Goal: Information Seeking & Learning: Find specific fact

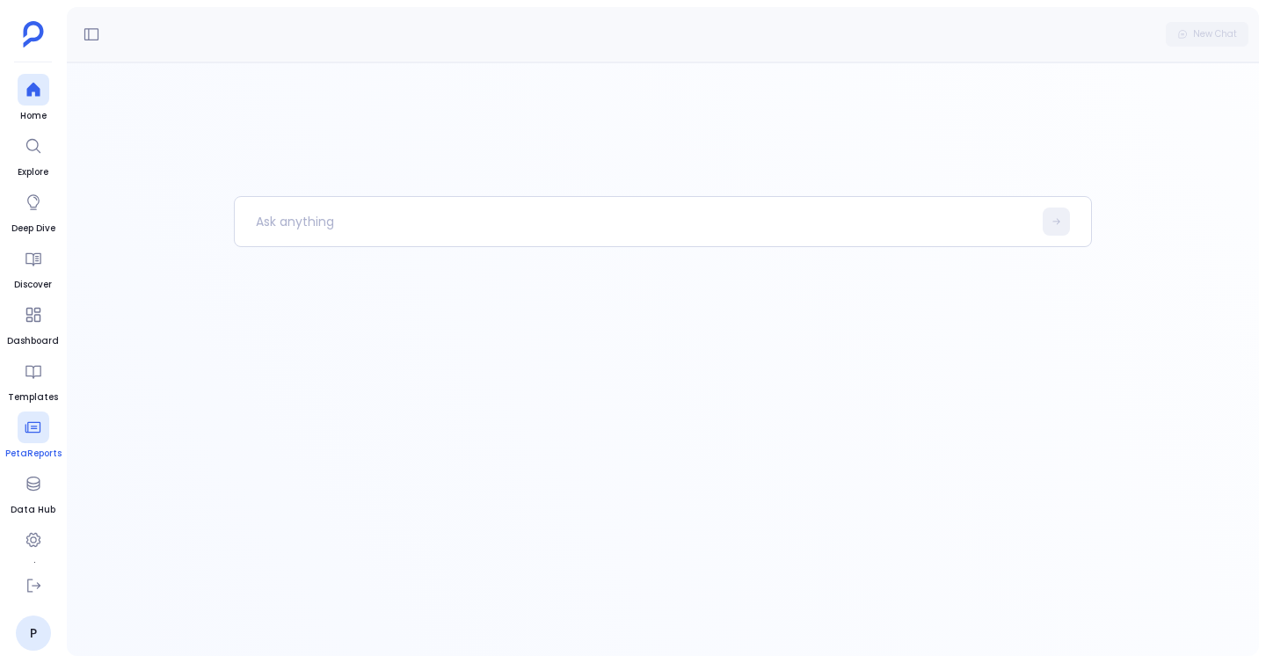
click at [27, 456] on span "PetaReports" at bounding box center [33, 454] width 56 height 14
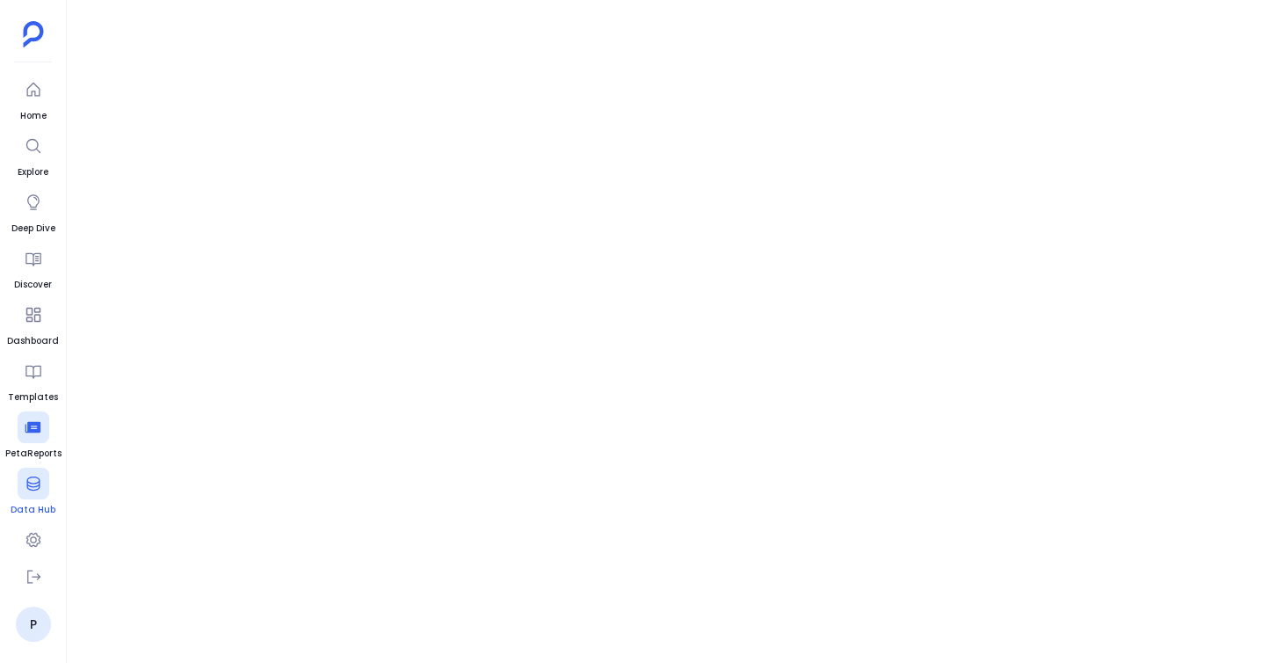
click at [30, 475] on icon at bounding box center [34, 484] width 18 height 18
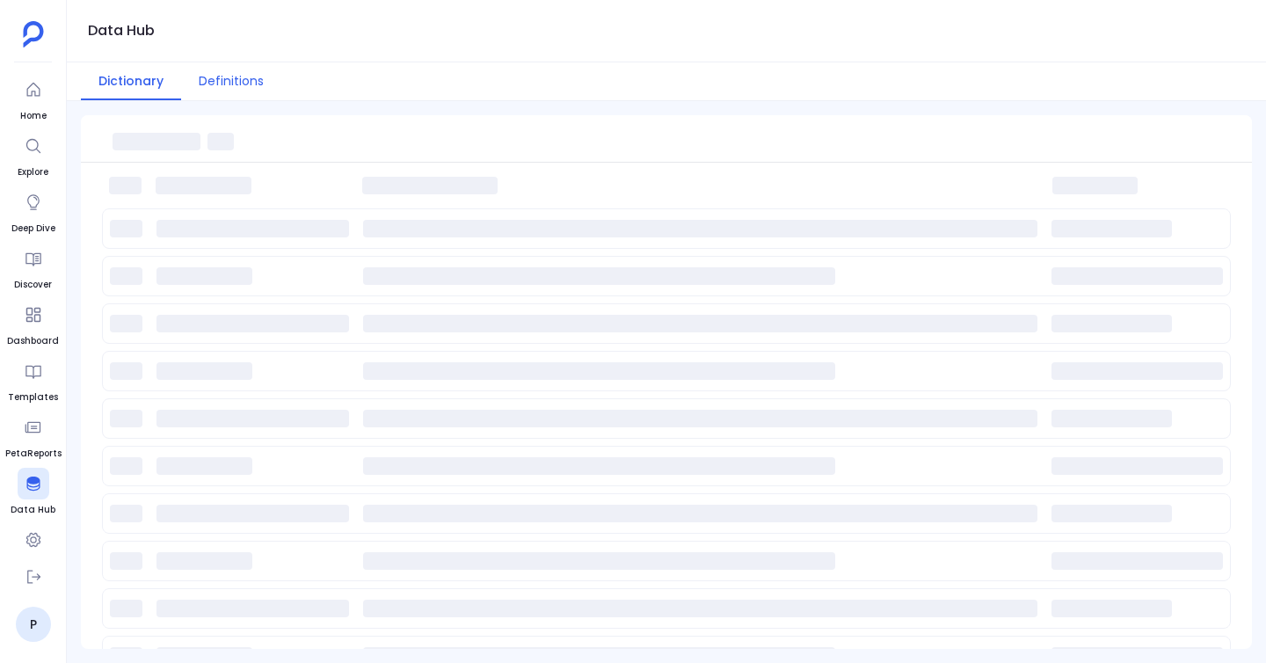
click at [229, 70] on button "Definitions" at bounding box center [231, 81] width 100 height 38
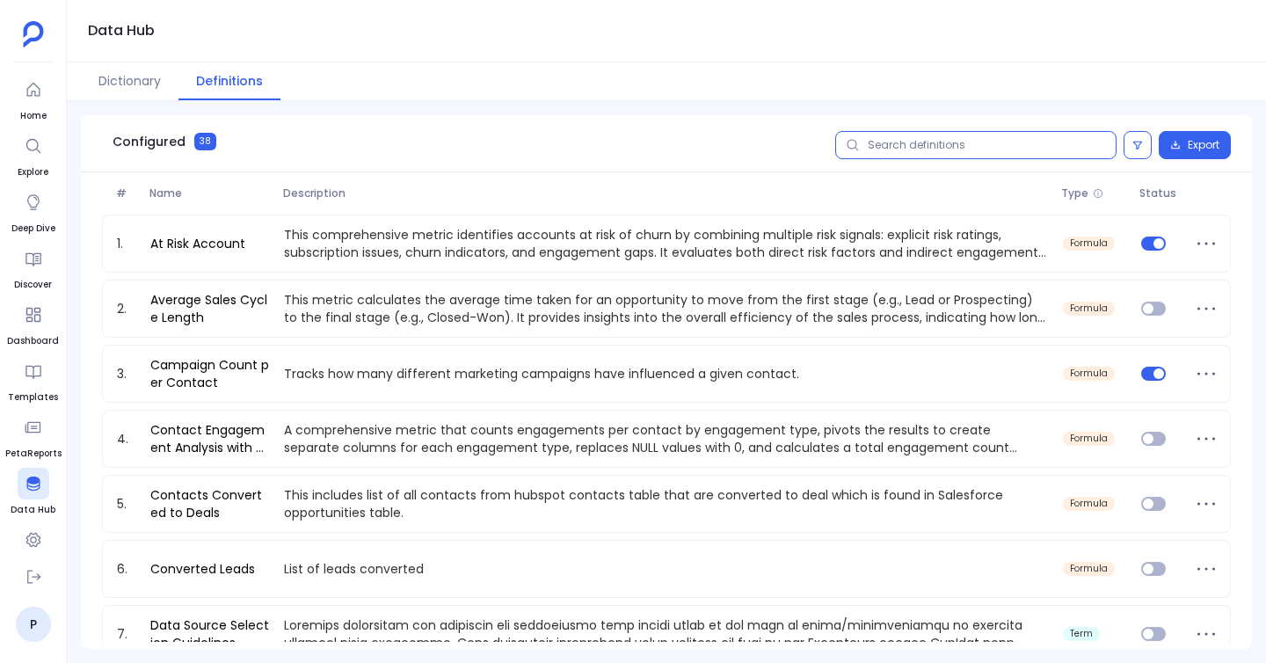
click at [971, 153] on input "text" at bounding box center [975, 145] width 281 height 28
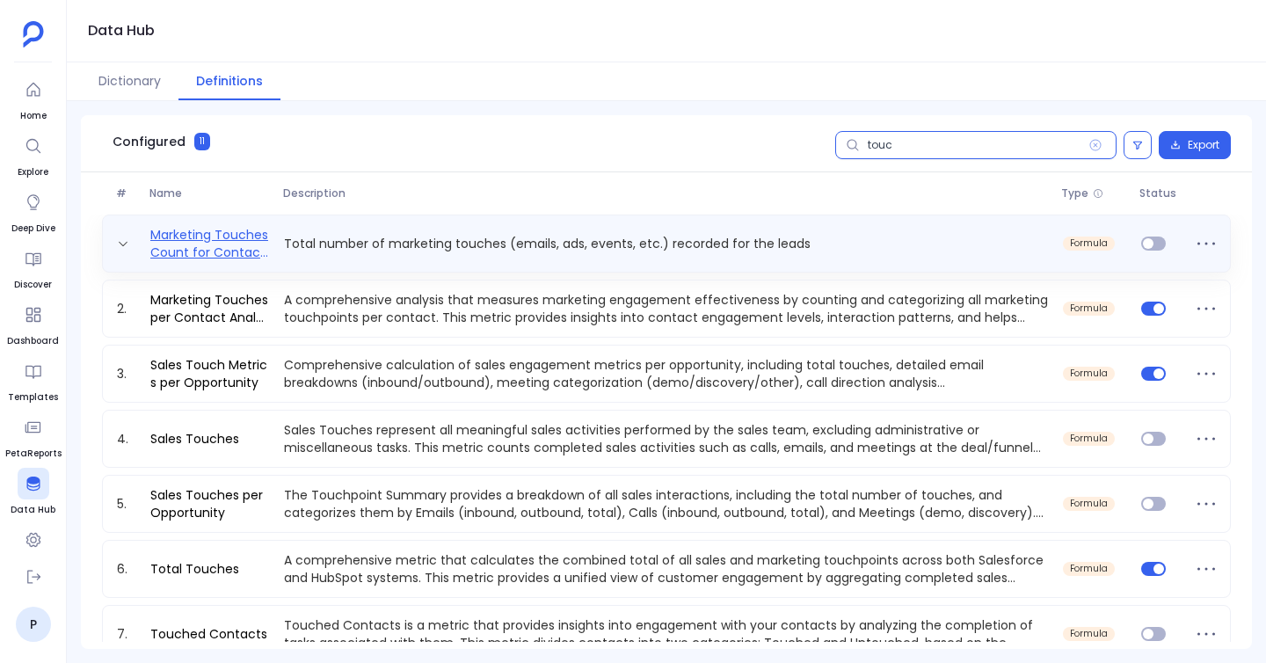
type input "touc"
click at [208, 254] on link "Marketing Touches Count for Contacts/Leads" at bounding box center [210, 243] width 134 height 35
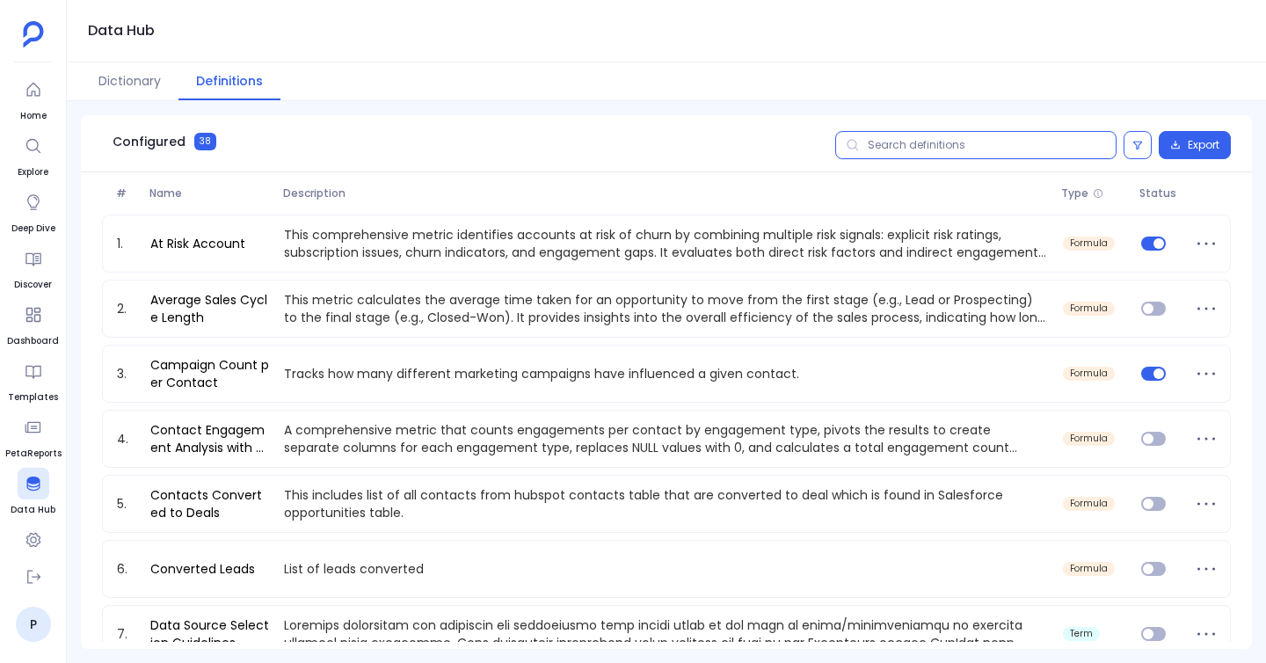
click at [908, 149] on input "text" at bounding box center [975, 145] width 281 height 28
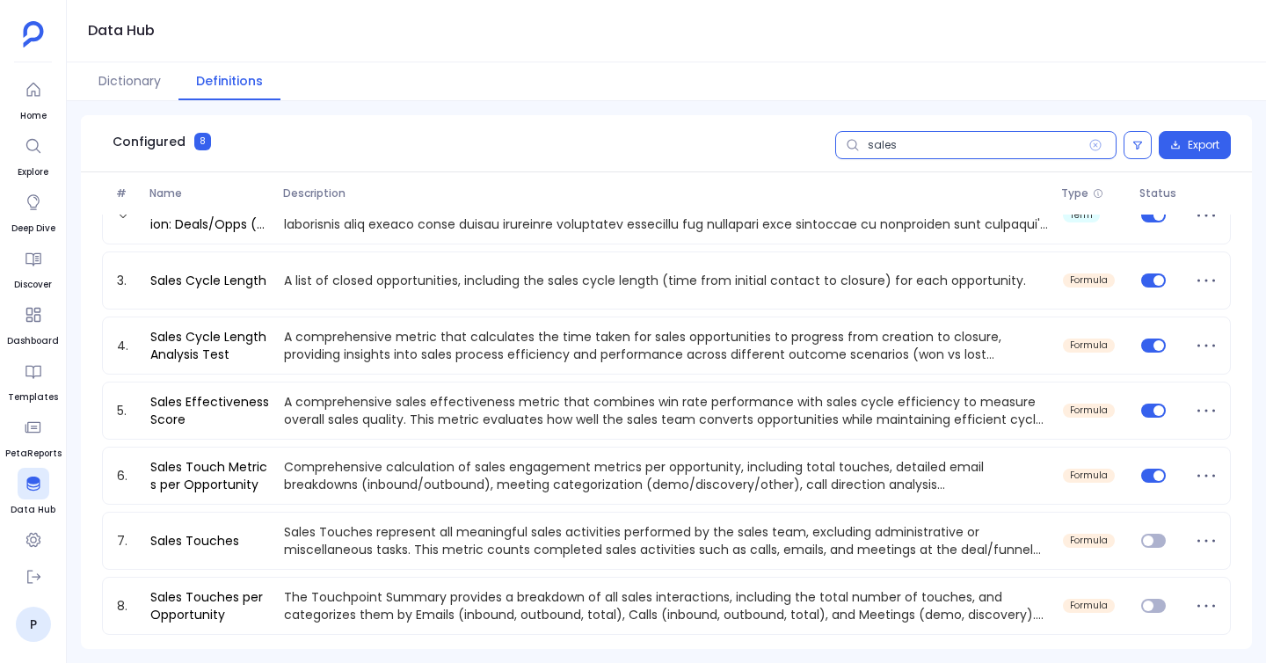
scroll to position [91, 0]
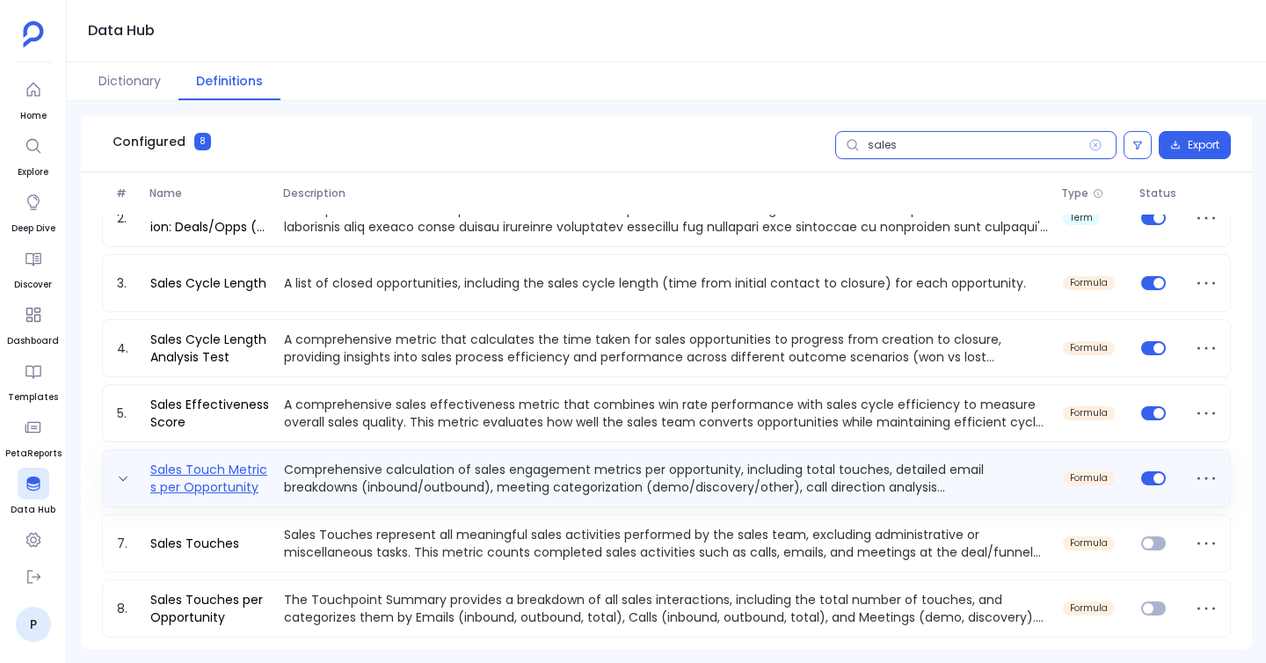
type input "sales"
click at [205, 477] on link "Sales Touch Metrics per Opportunity" at bounding box center [210, 478] width 134 height 35
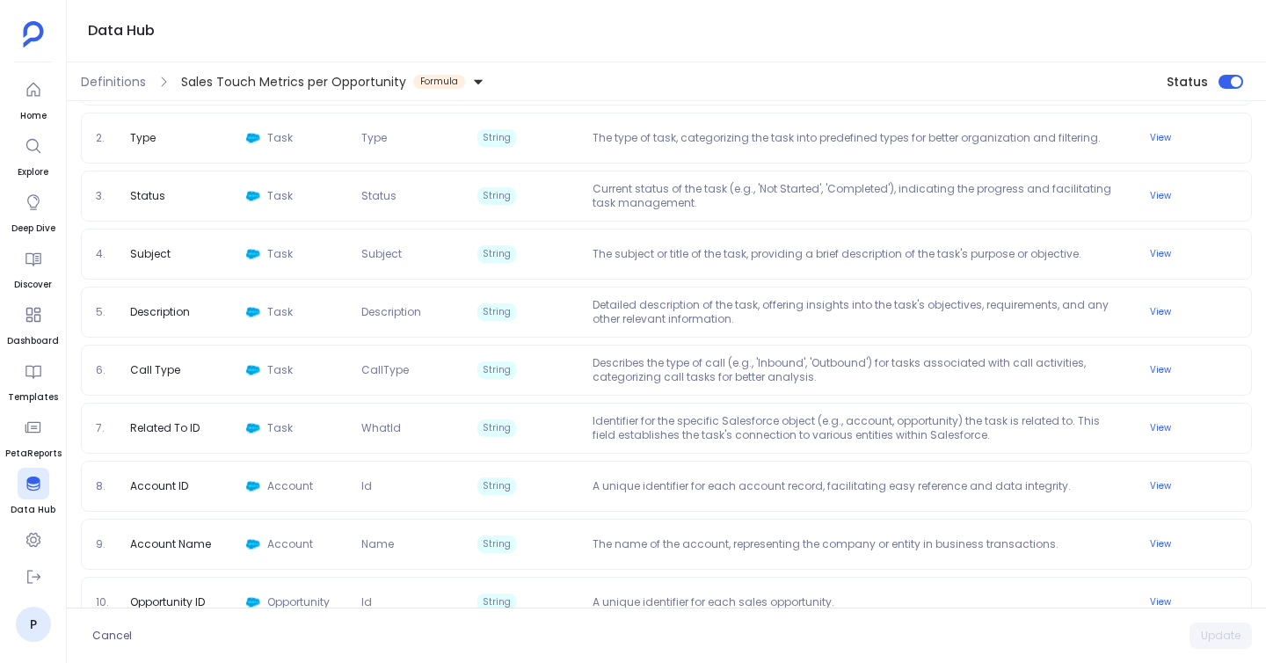
scroll to position [193, 0]
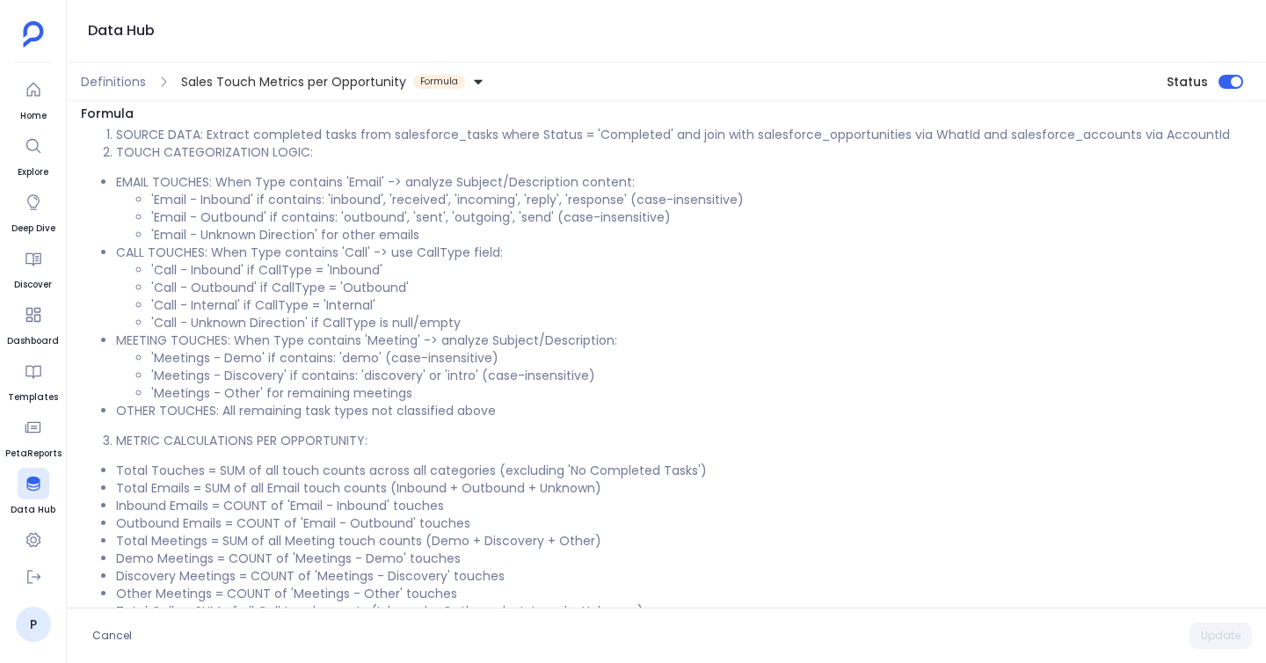
click at [190, 77] on span "Sales Touch Metrics per Opportunity" at bounding box center [293, 82] width 225 height 18
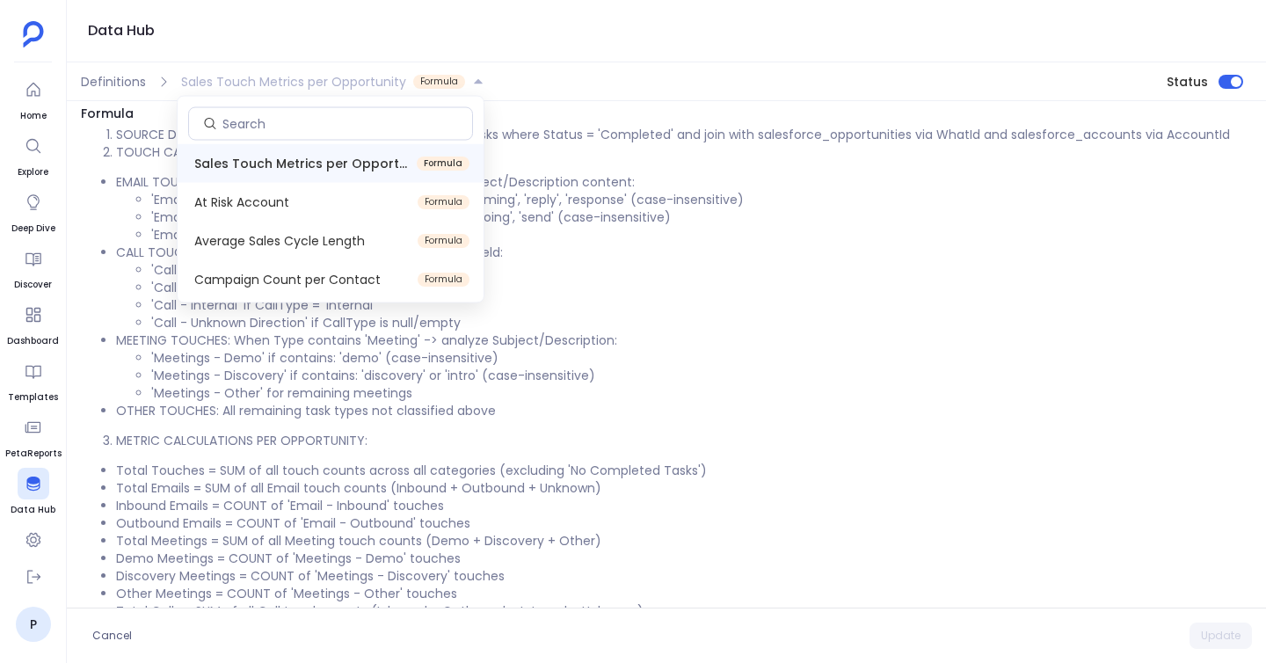
click at [190, 77] on span "Sales Touch Metrics per Opportunity" at bounding box center [293, 82] width 225 height 18
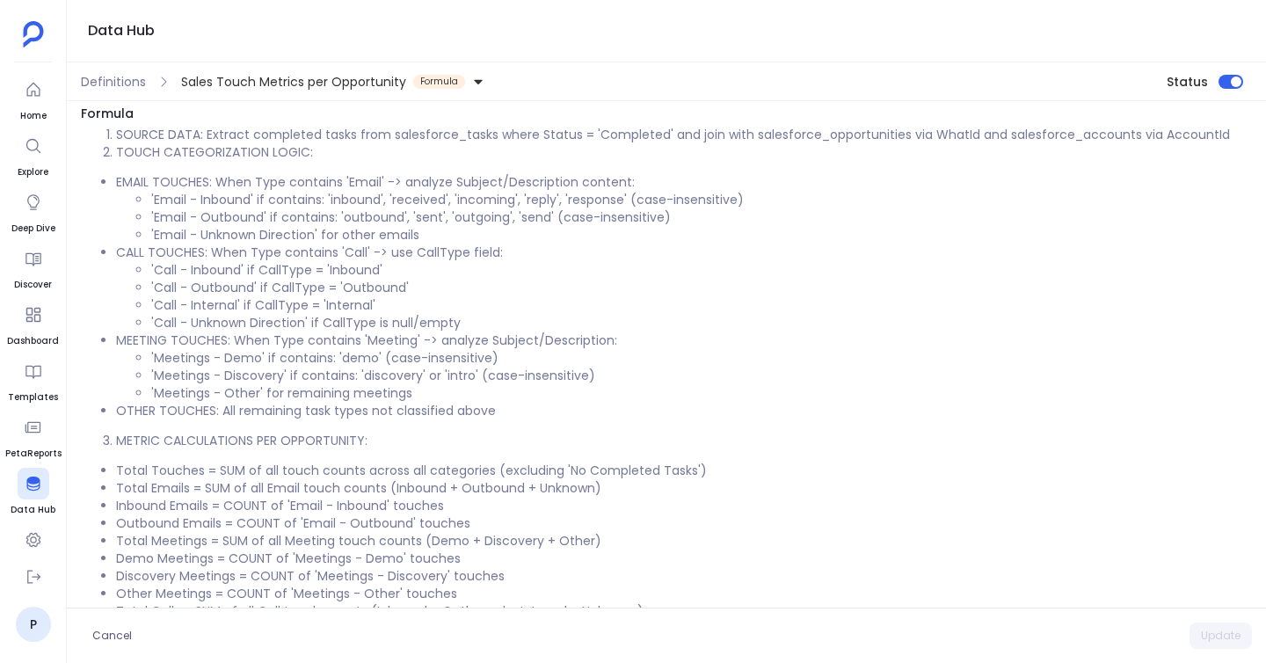
click at [190, 77] on span "Sales Touch Metrics per Opportunity" at bounding box center [293, 82] width 225 height 18
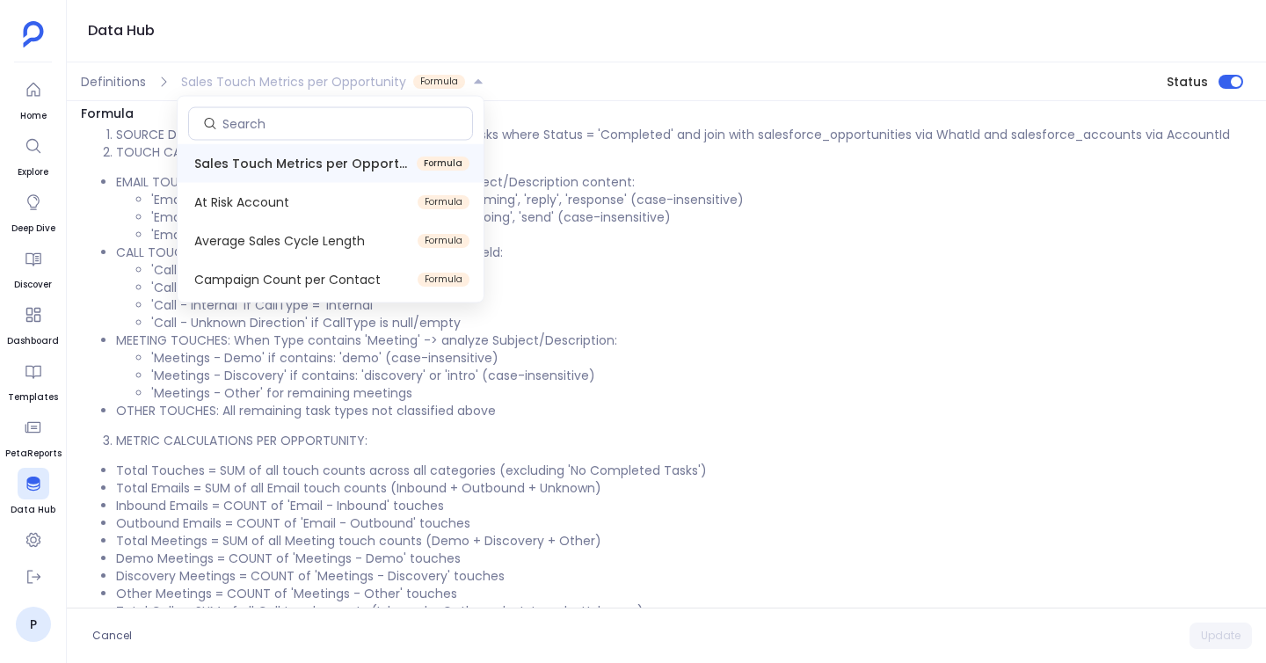
click at [190, 77] on span "Sales Touch Metrics per Opportunity" at bounding box center [293, 82] width 225 height 18
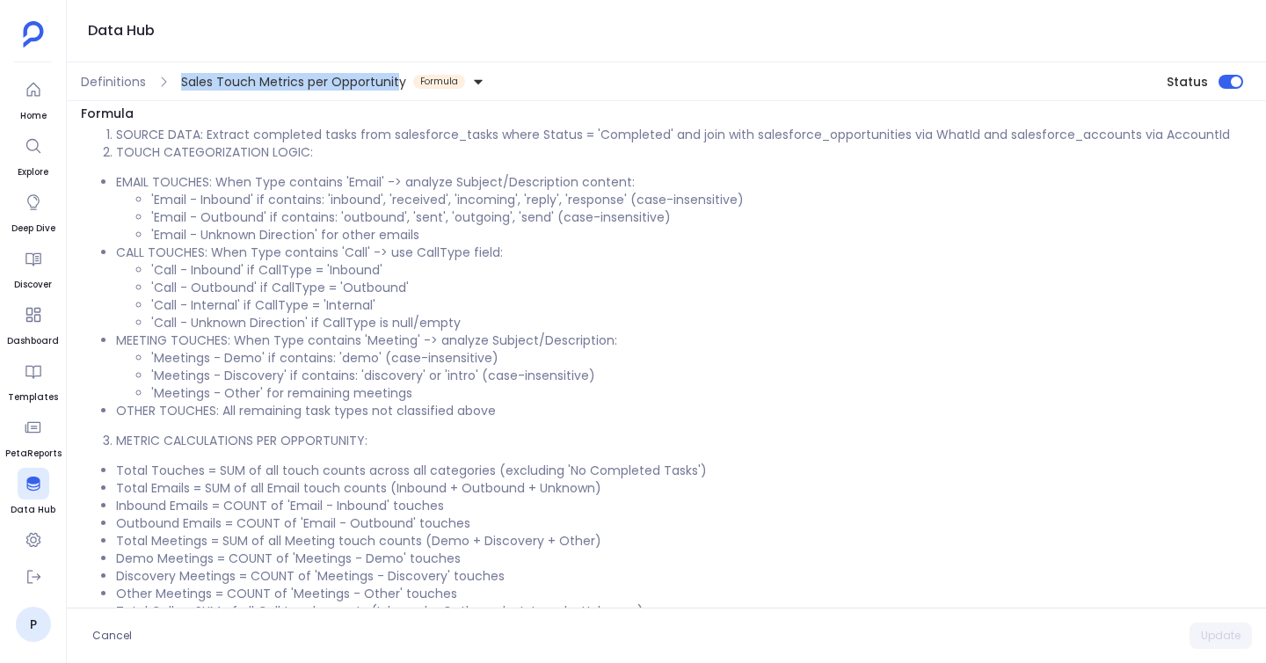
drag, startPoint x: 171, startPoint y: 75, endPoint x: 397, endPoint y: 81, distance: 225.2
click at [397, 81] on div "Sales Touch Metrics per Opportunity Formula" at bounding box center [329, 82] width 317 height 28
click at [403, 81] on button "Sales Touch Metrics per Opportunity Formula" at bounding box center [333, 82] width 310 height 28
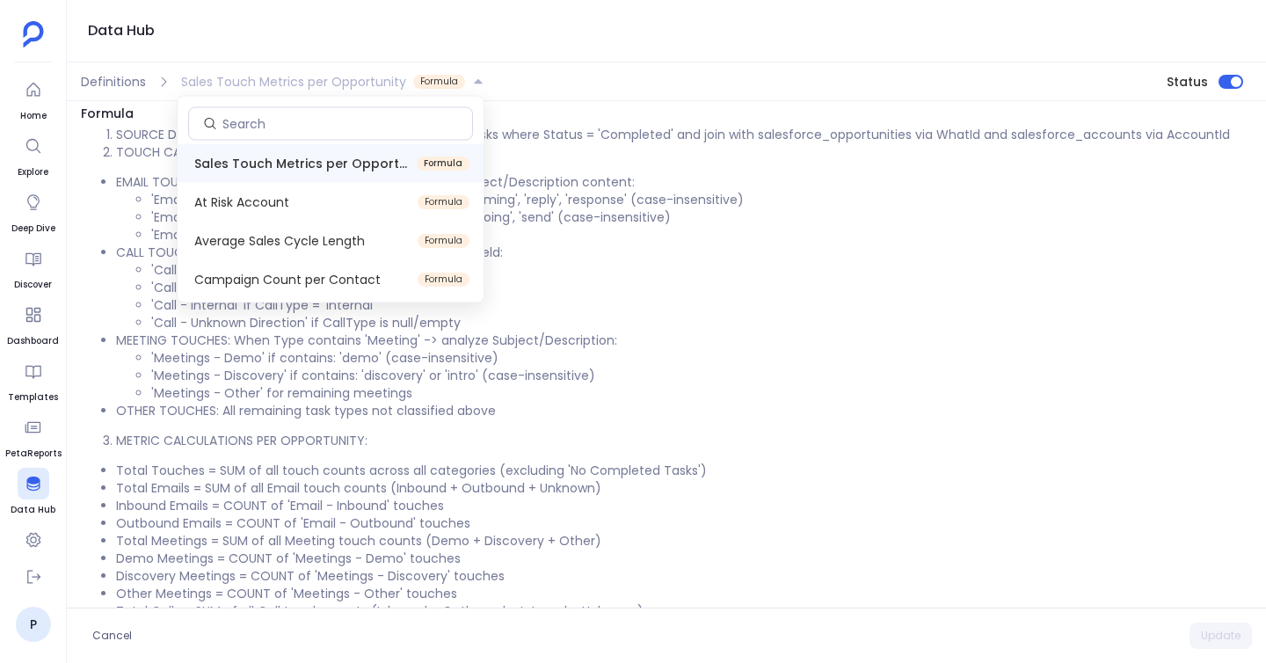
click at [395, 39] on div "Data Hub" at bounding box center [666, 31] width 1199 height 62
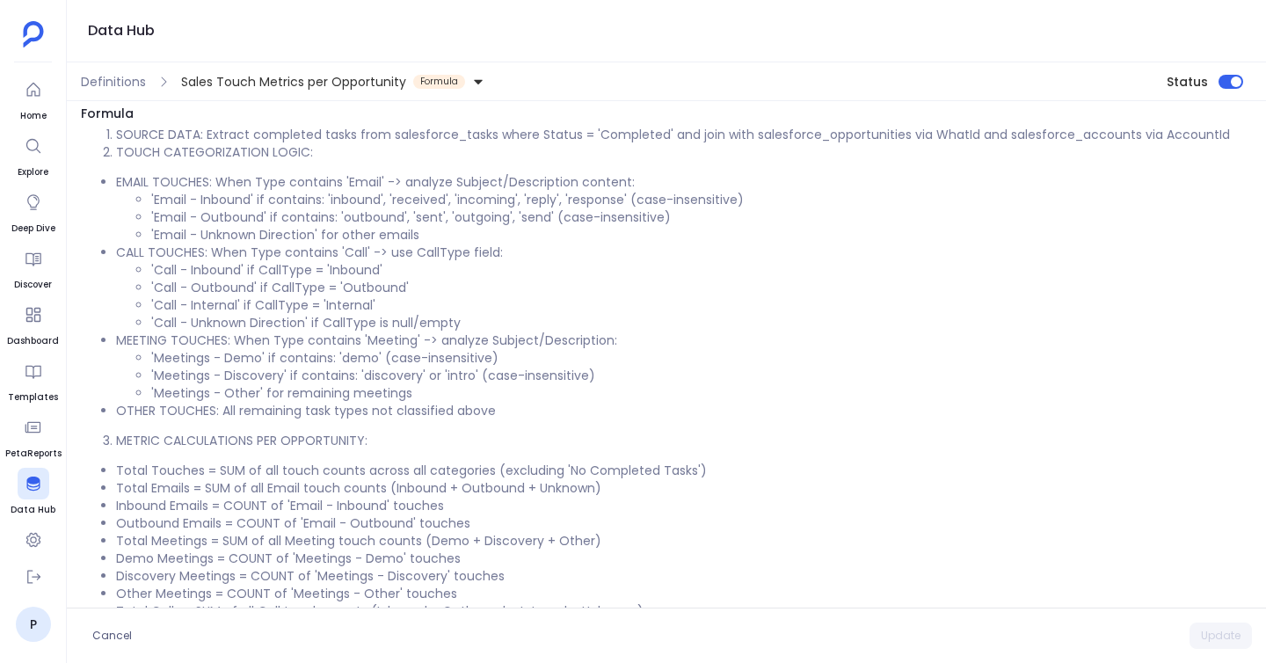
drag, startPoint x: 402, startPoint y: 83, endPoint x: 192, endPoint y: 72, distance: 210.4
click at [192, 72] on button "Sales Touch Metrics per Opportunity Formula" at bounding box center [333, 82] width 310 height 28
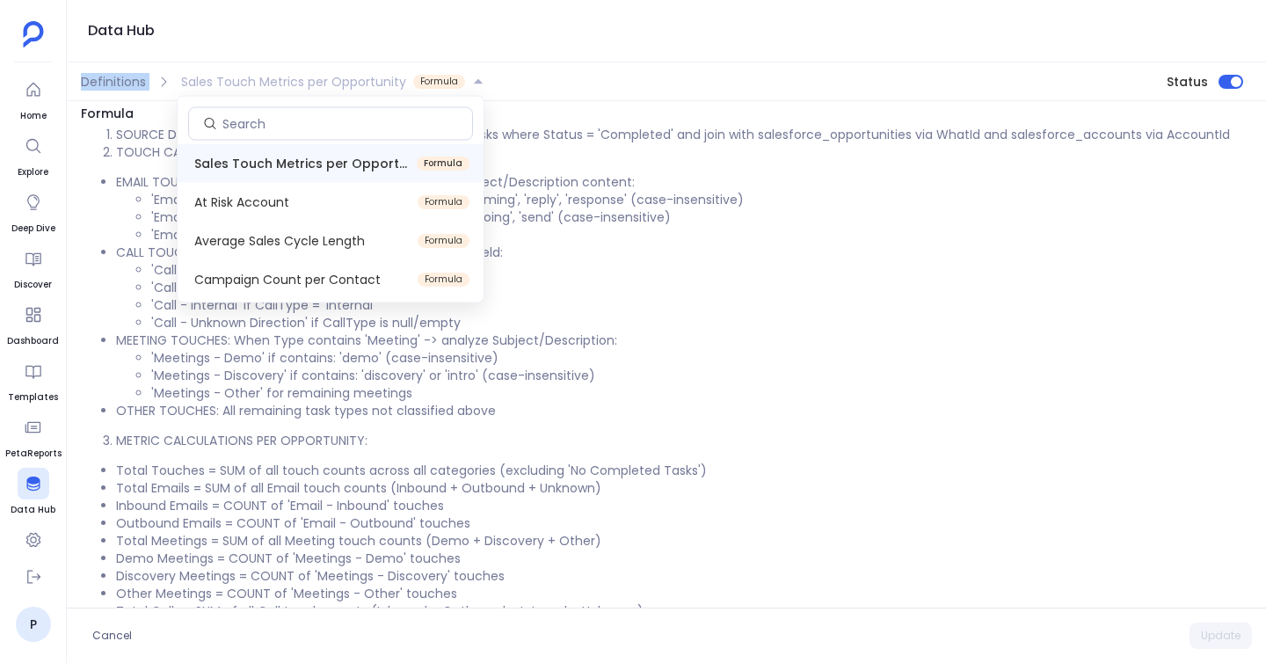
drag, startPoint x: 157, startPoint y: 62, endPoint x: 215, endPoint y: 66, distance: 58.2
click at [215, 66] on div "Data Hub Definitions Sales Touch Metrics per Opportunity Formula Status Name* S…" at bounding box center [666, 331] width 1199 height 663
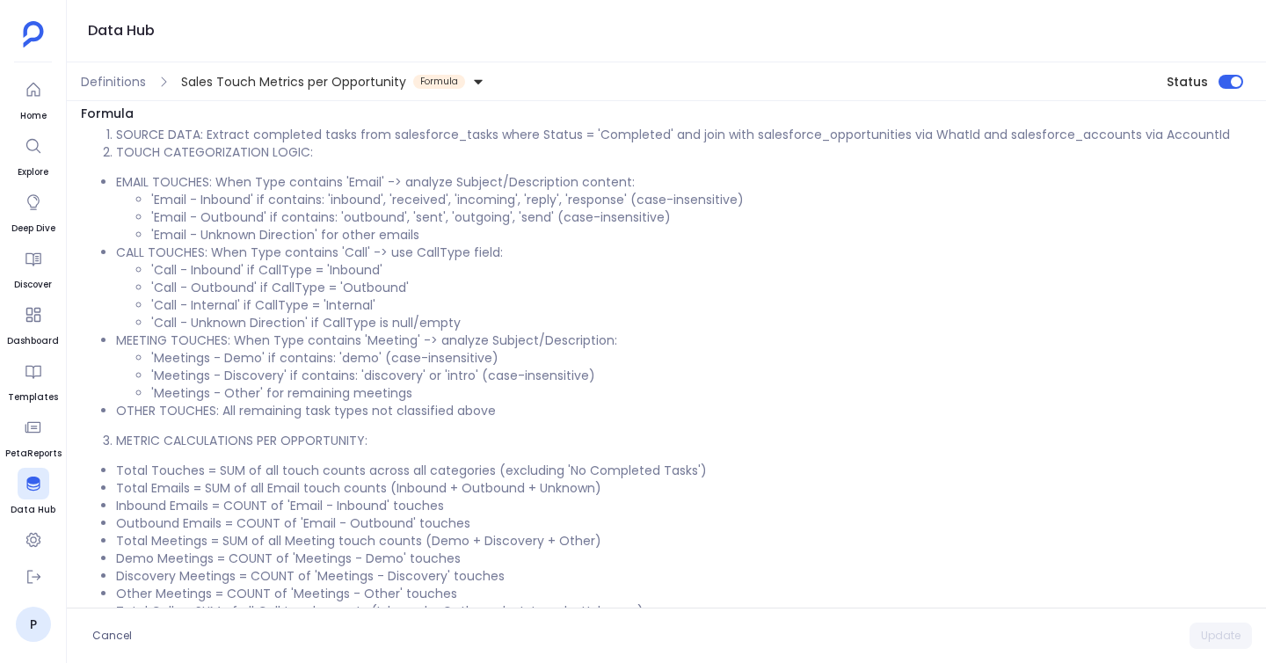
click at [200, 38] on div "Data Hub" at bounding box center [666, 31] width 1199 height 62
drag, startPoint x: 176, startPoint y: 68, endPoint x: 401, endPoint y: 90, distance: 226.2
click at [401, 90] on div "Sales Touch Metrics per Opportunity Formula" at bounding box center [329, 82] width 317 height 28
copy span "Sales Touch Metrics per Opportunity"
